Goal: Information Seeking & Learning: Check status

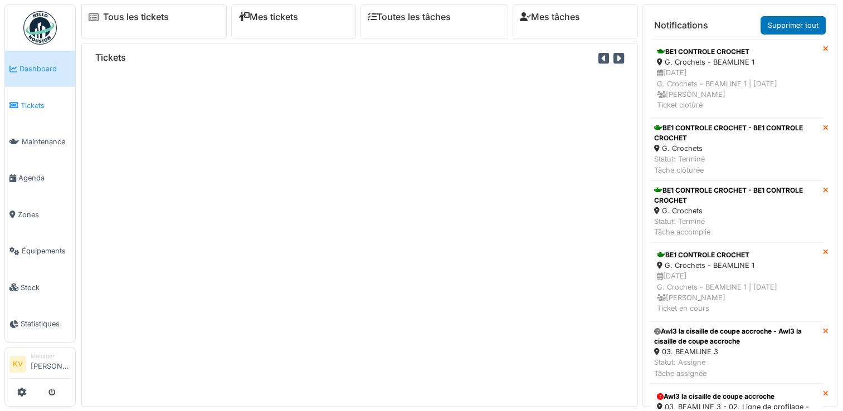
click at [31, 108] on span "Tickets" at bounding box center [46, 105] width 50 height 11
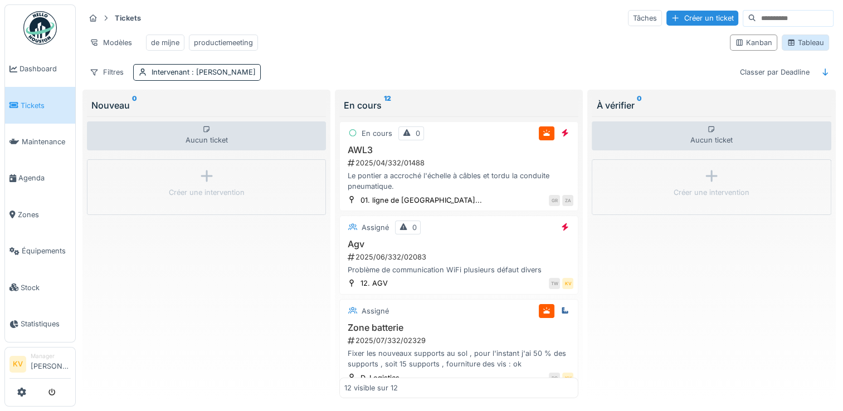
click at [794, 51] on div "Tableau" at bounding box center [805, 43] width 47 height 16
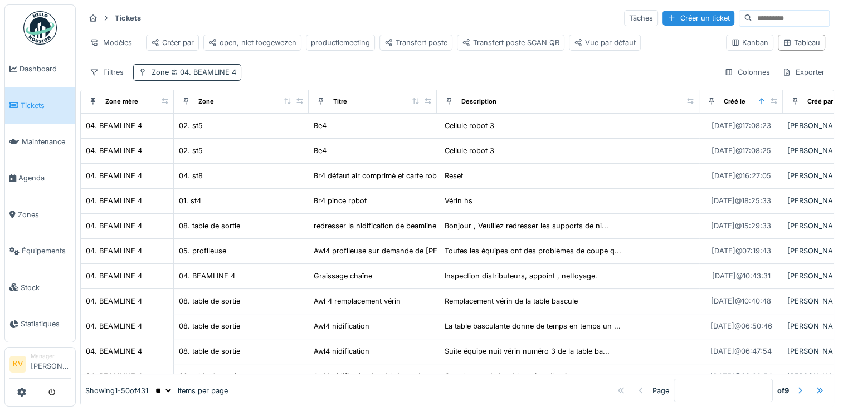
click at [213, 76] on span "04. BEAMLINE 4" at bounding box center [202, 72] width 67 height 8
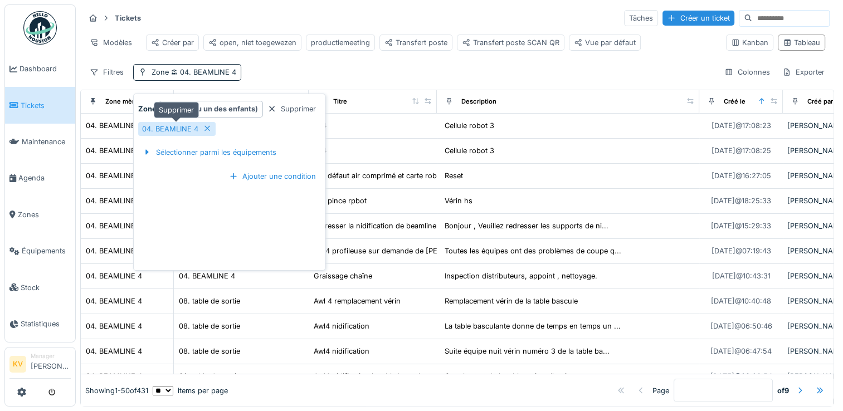
click at [204, 129] on icon at bounding box center [207, 128] width 9 height 7
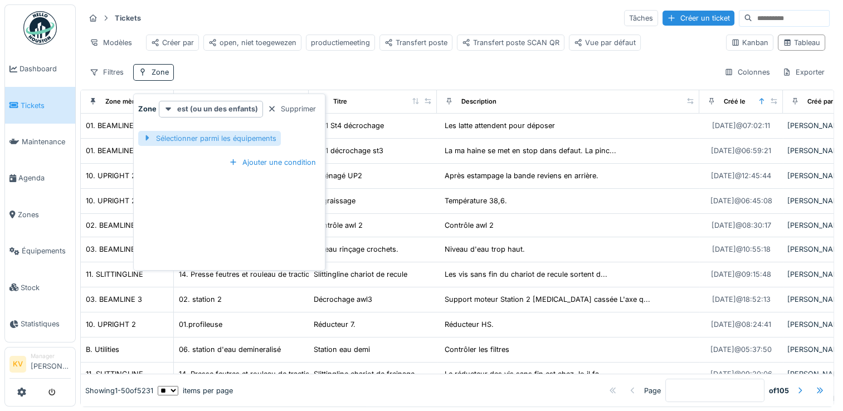
click at [204, 137] on div "Sélectionner parmi les équipements" at bounding box center [209, 138] width 143 height 15
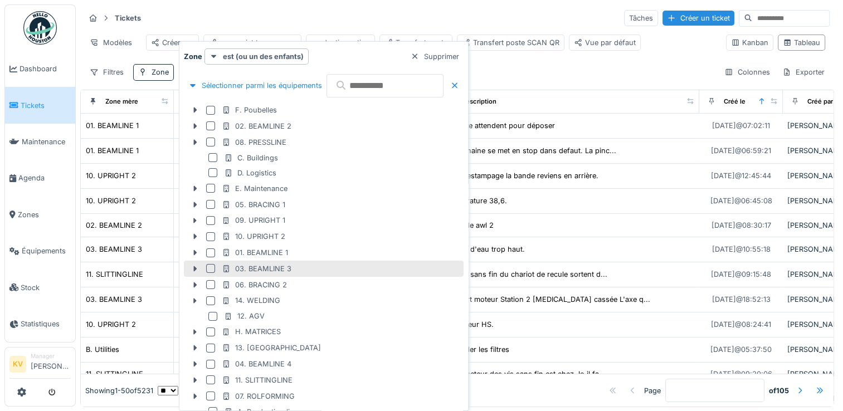
click at [207, 269] on div at bounding box center [210, 268] width 9 height 9
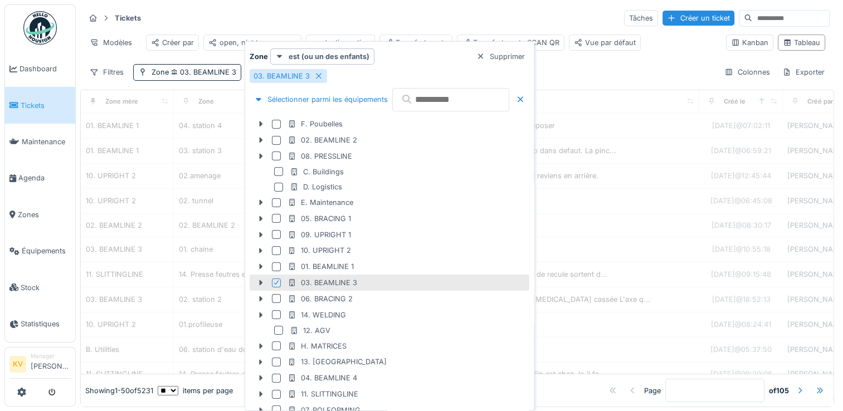
click at [452, 21] on div "Tickets Tâches Créer un ticket" at bounding box center [457, 18] width 745 height 18
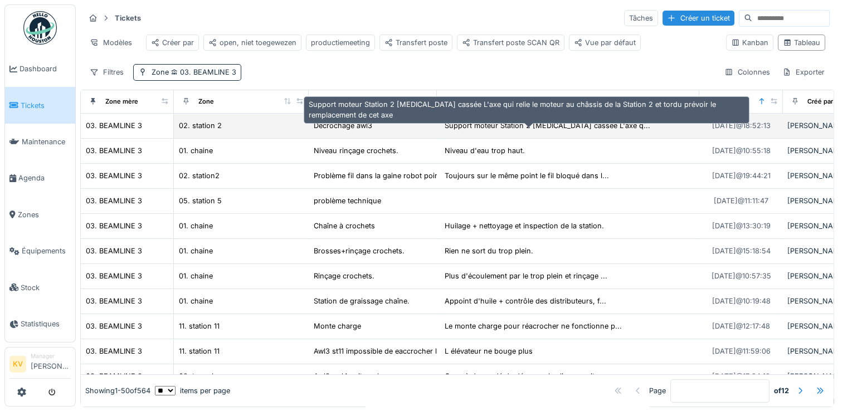
click at [506, 131] on div "Support moteur Station 2 encore cassée L'axe q..." at bounding box center [548, 125] width 206 height 11
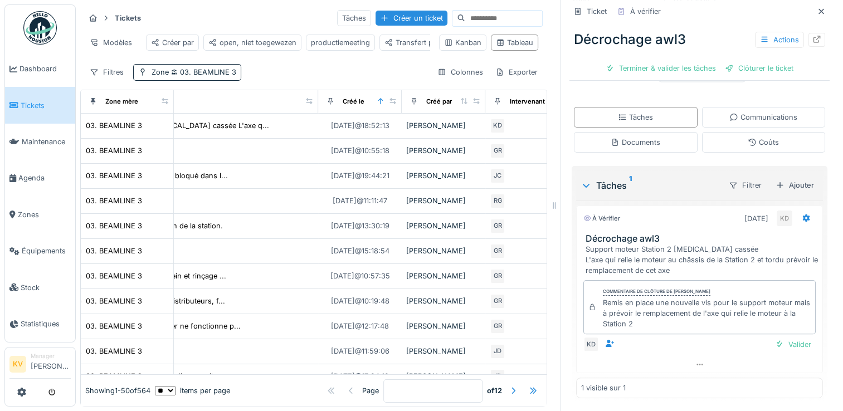
scroll to position [9, 0]
click at [624, 137] on div "Documents" at bounding box center [636, 142] width 50 height 11
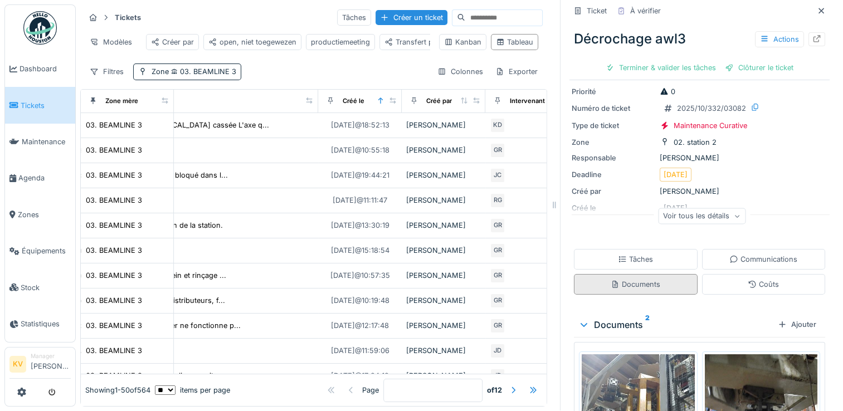
scroll to position [198, 0]
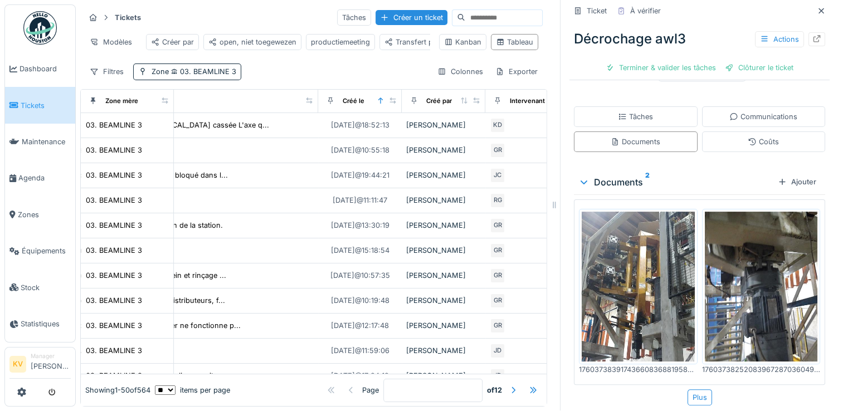
click at [763, 260] on img at bounding box center [761, 287] width 113 height 151
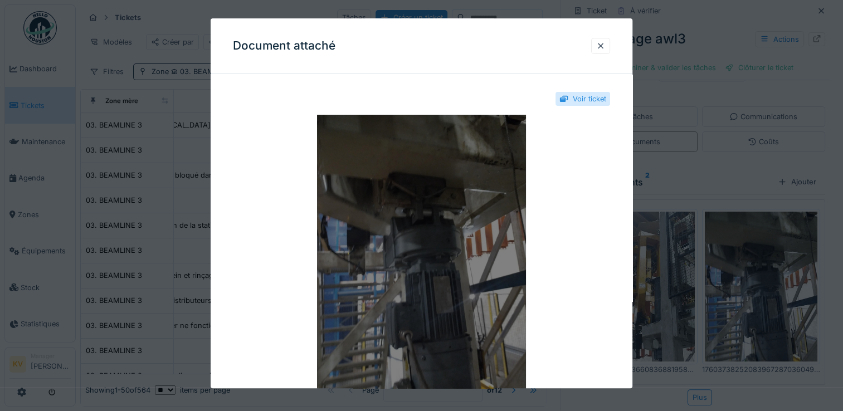
click at [455, 232] on img at bounding box center [421, 254] width 377 height 279
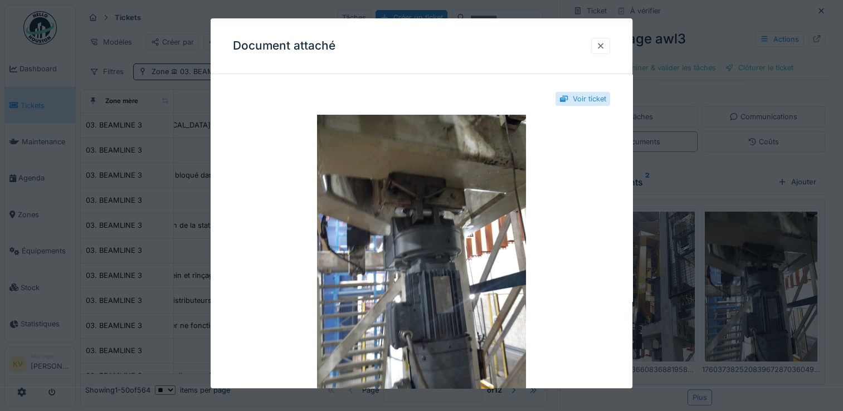
click at [605, 49] on div at bounding box center [600, 46] width 9 height 11
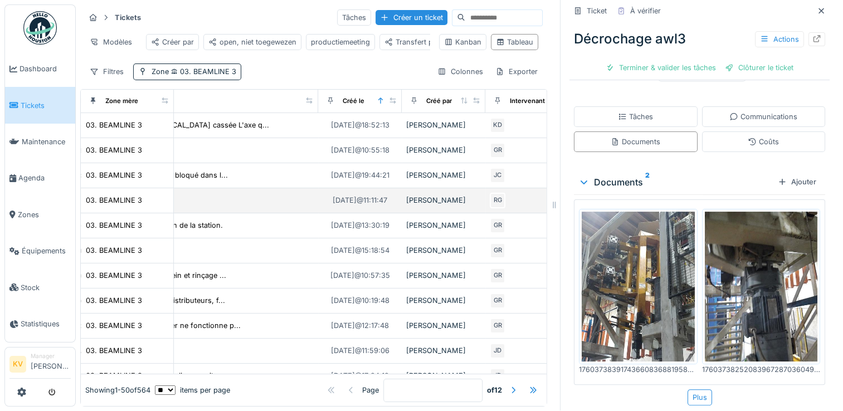
scroll to position [0, 0]
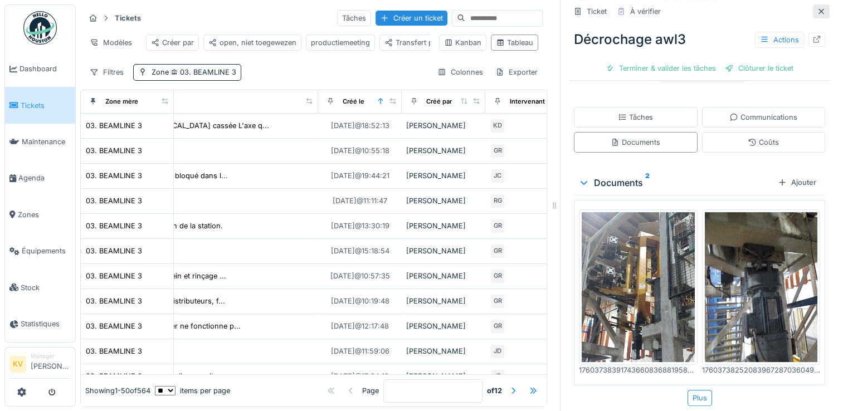
click at [817, 14] on icon at bounding box center [821, 11] width 9 height 7
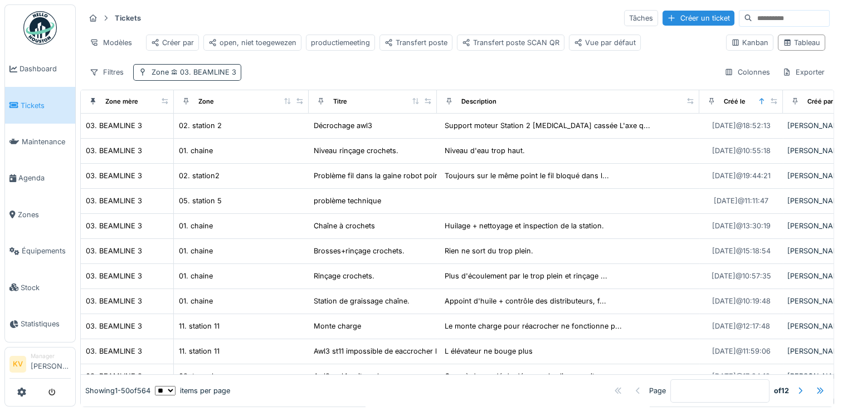
click at [213, 76] on span "03. BEAMLINE 3" at bounding box center [202, 72] width 67 height 8
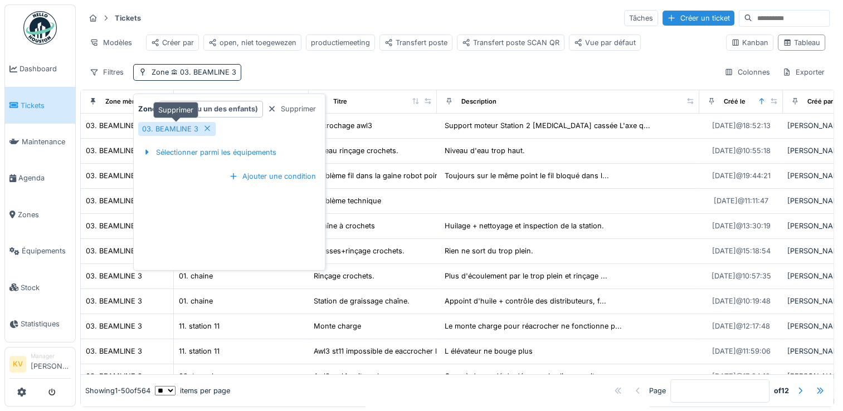
click at [207, 130] on icon at bounding box center [207, 128] width 9 height 7
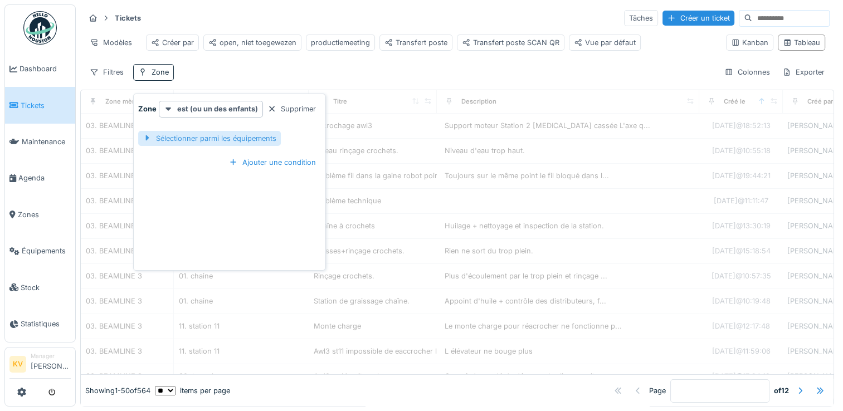
click at [205, 140] on div "Sélectionner parmi les équipements" at bounding box center [209, 138] width 143 height 15
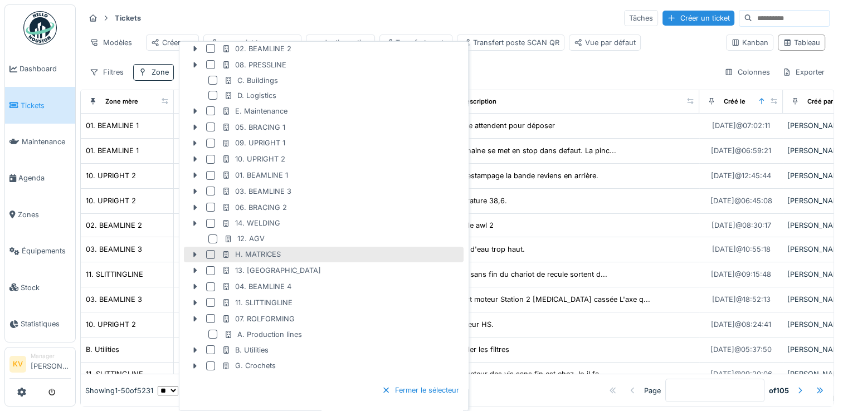
scroll to position [78, 0]
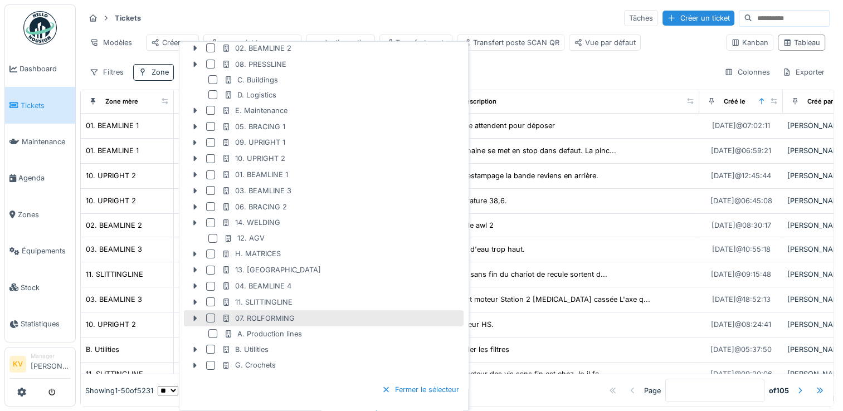
click at [208, 315] on div at bounding box center [210, 318] width 9 height 9
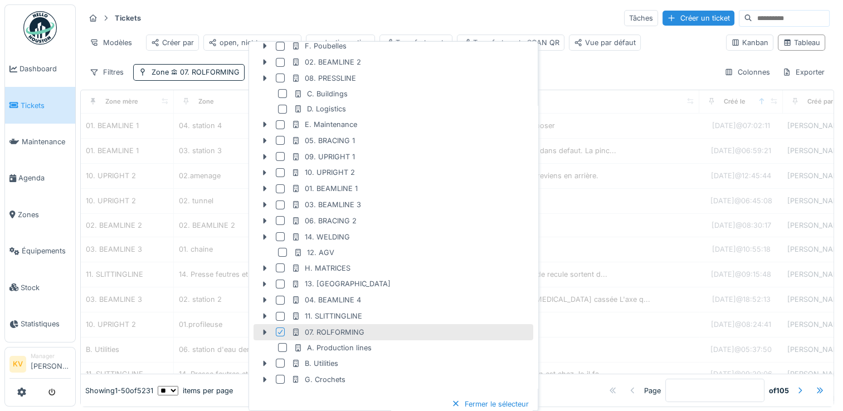
scroll to position [91, 0]
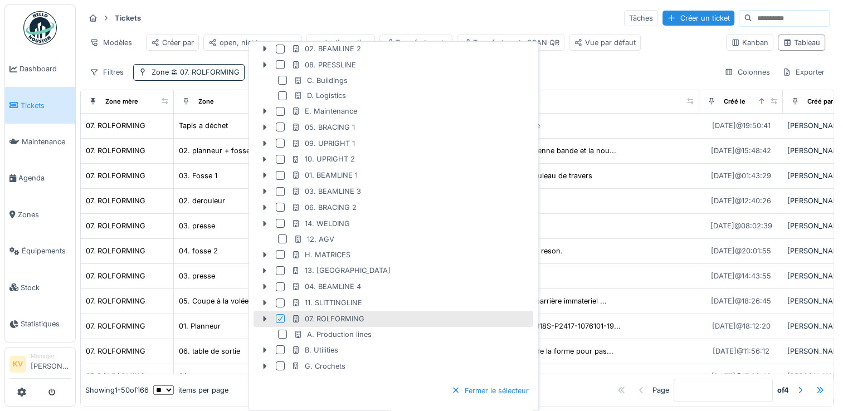
click at [343, 11] on div "Tickets Tâches Créer un ticket" at bounding box center [457, 18] width 745 height 18
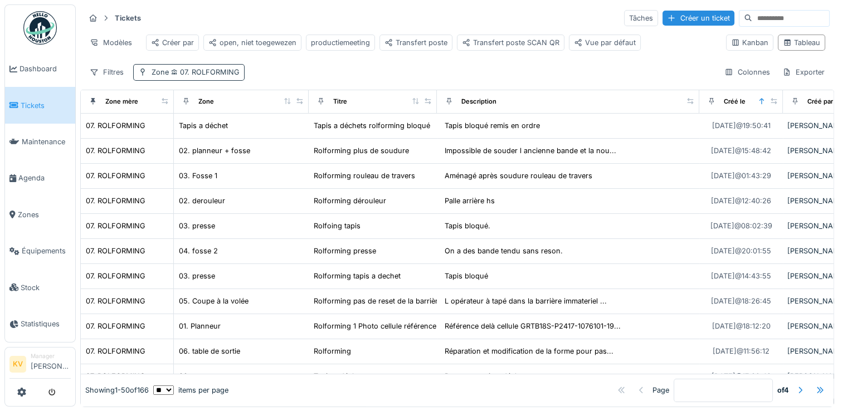
click at [205, 76] on span "07. ROLFORMING" at bounding box center [204, 72] width 71 height 8
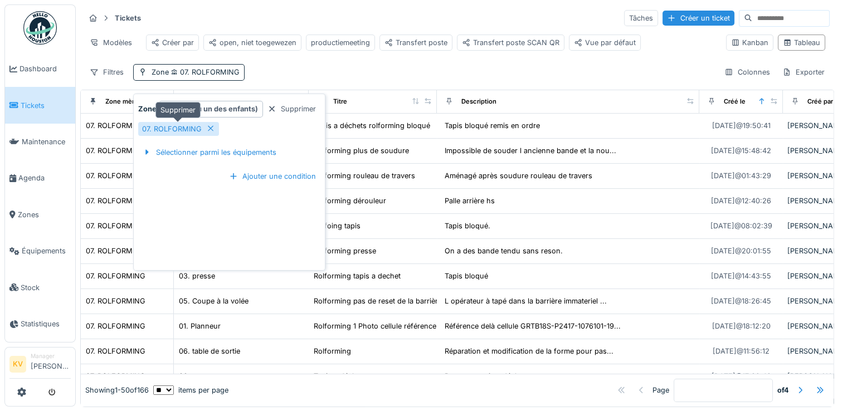
click at [210, 128] on icon at bounding box center [210, 128] width 9 height 7
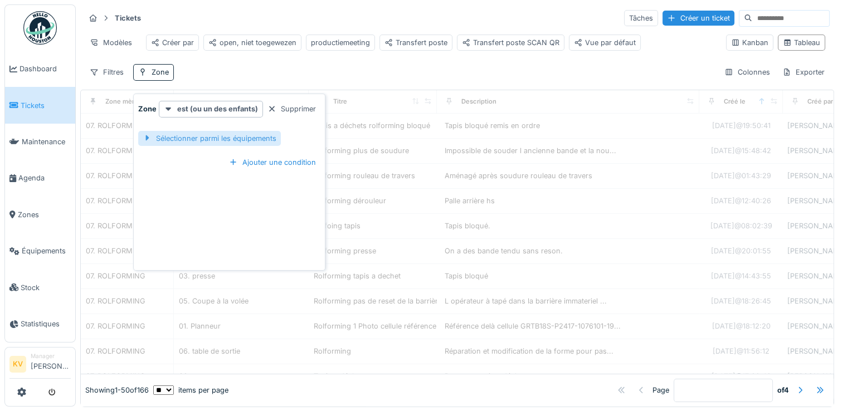
click at [209, 139] on div "Sélectionner parmi les équipements" at bounding box center [209, 138] width 143 height 15
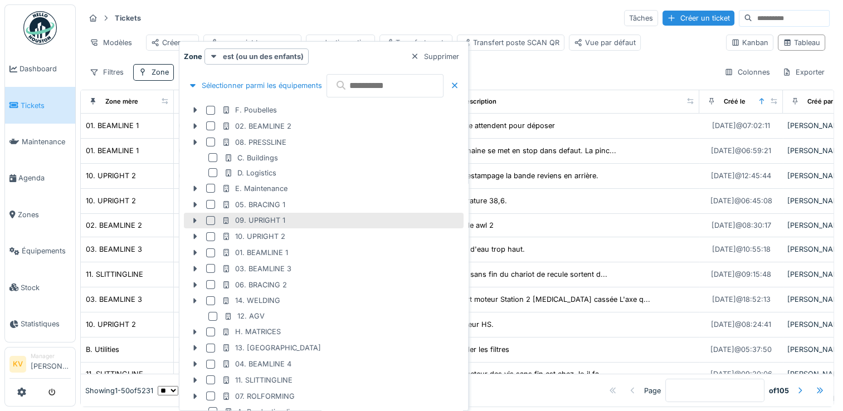
click at [208, 221] on div at bounding box center [210, 220] width 9 height 9
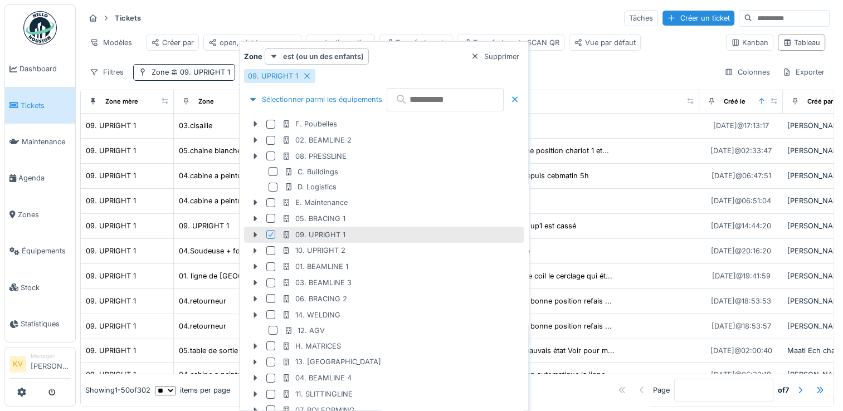
click at [460, 14] on div "Tickets Tâches Créer un ticket" at bounding box center [457, 18] width 745 height 18
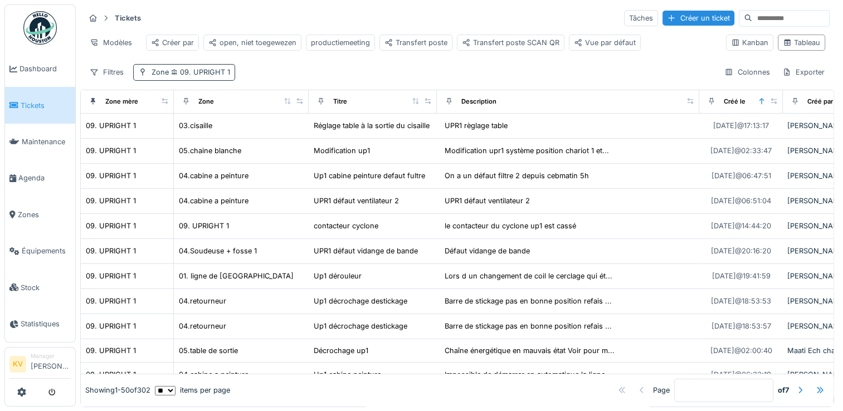
click at [214, 76] on span "09. UPRIGHT 1" at bounding box center [199, 72] width 61 height 8
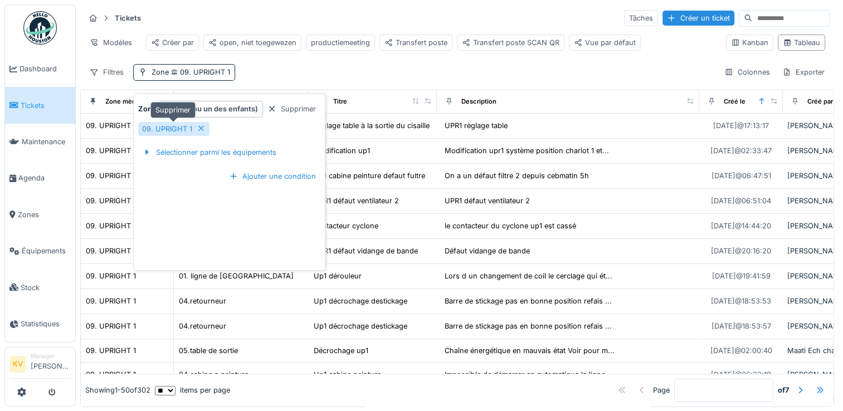
click at [201, 128] on icon at bounding box center [201, 128] width 9 height 7
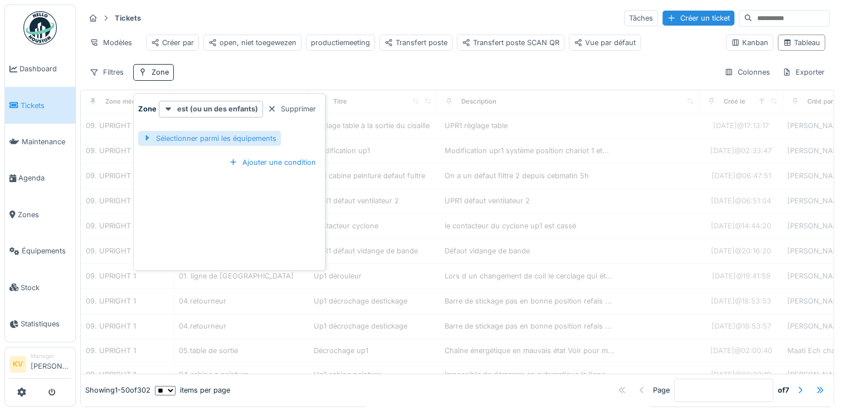
click at [209, 137] on div "Sélectionner parmi les équipements" at bounding box center [209, 138] width 143 height 15
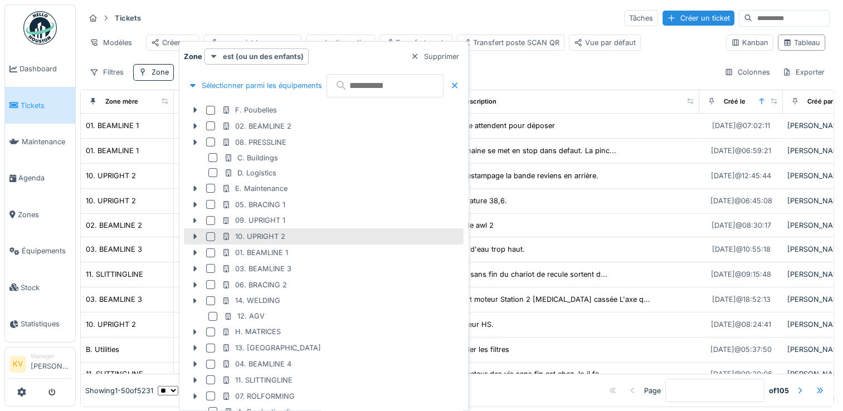
click at [210, 234] on div at bounding box center [210, 236] width 9 height 9
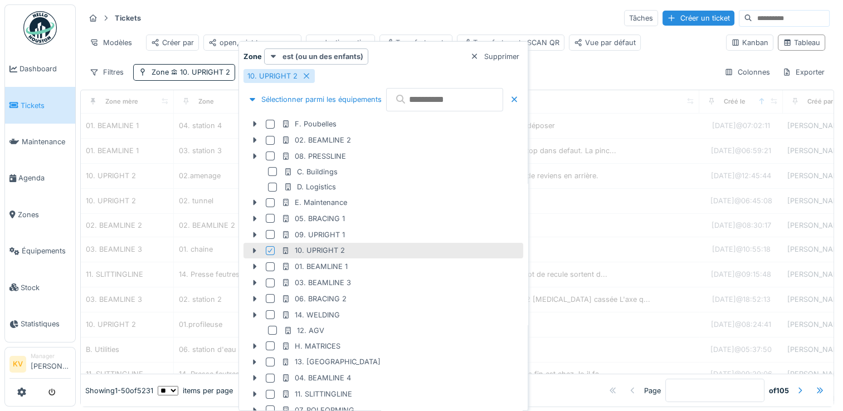
click at [315, 18] on div "Tickets Tâches Créer un ticket" at bounding box center [457, 18] width 745 height 18
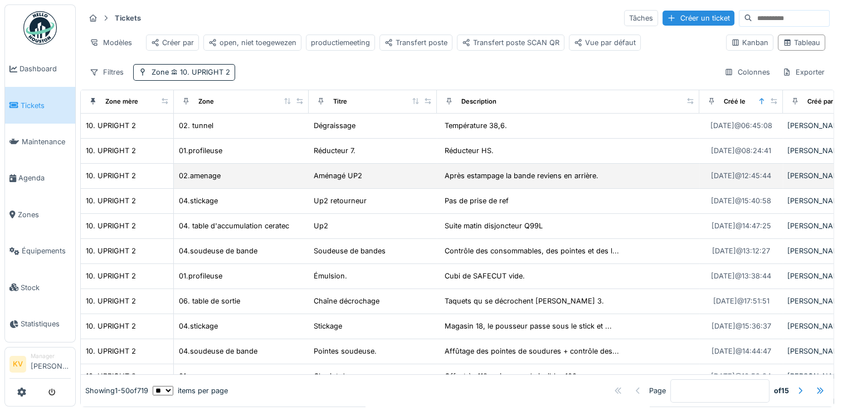
scroll to position [0, 0]
